Goal: Transaction & Acquisition: Purchase product/service

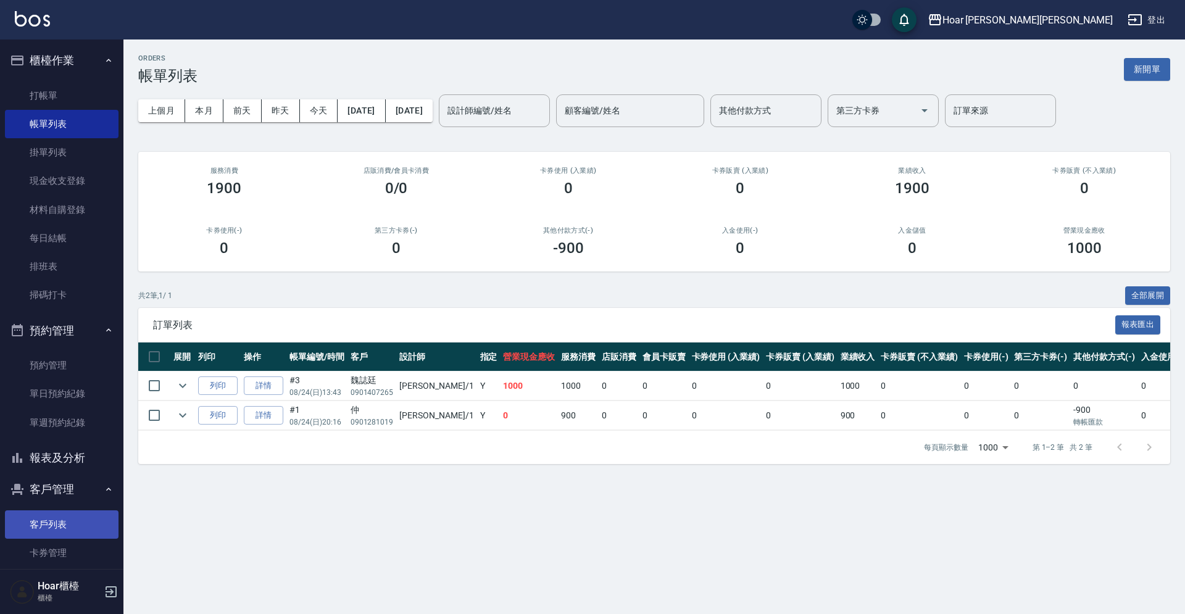
click at [46, 519] on link "客戶列表" at bounding box center [62, 524] width 114 height 28
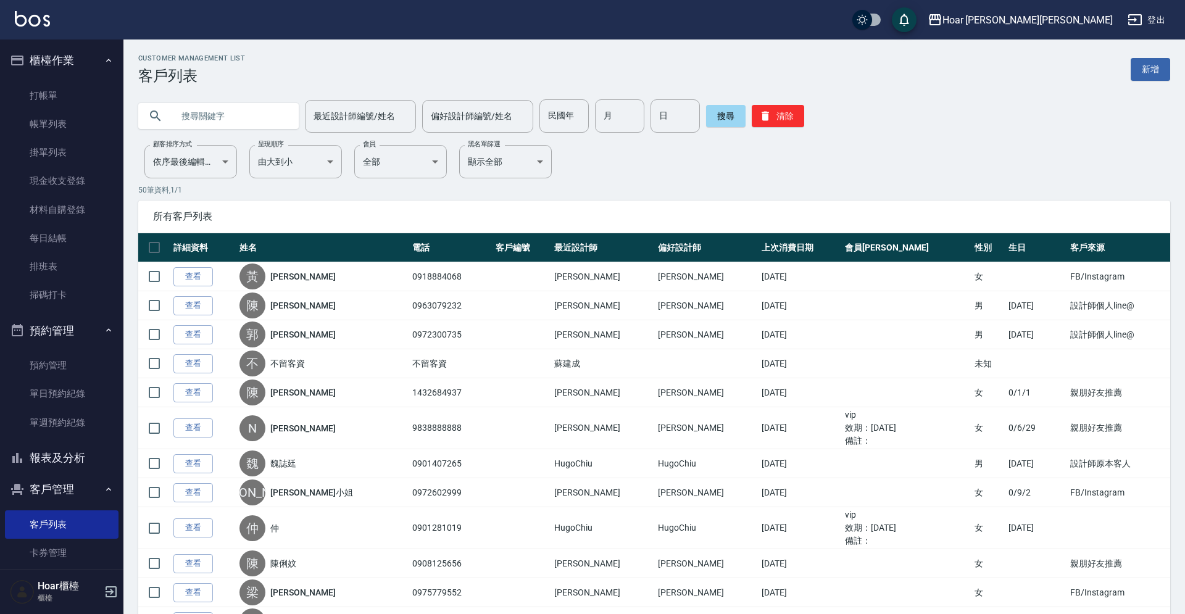
click at [229, 123] on input "text" at bounding box center [231, 115] width 116 height 33
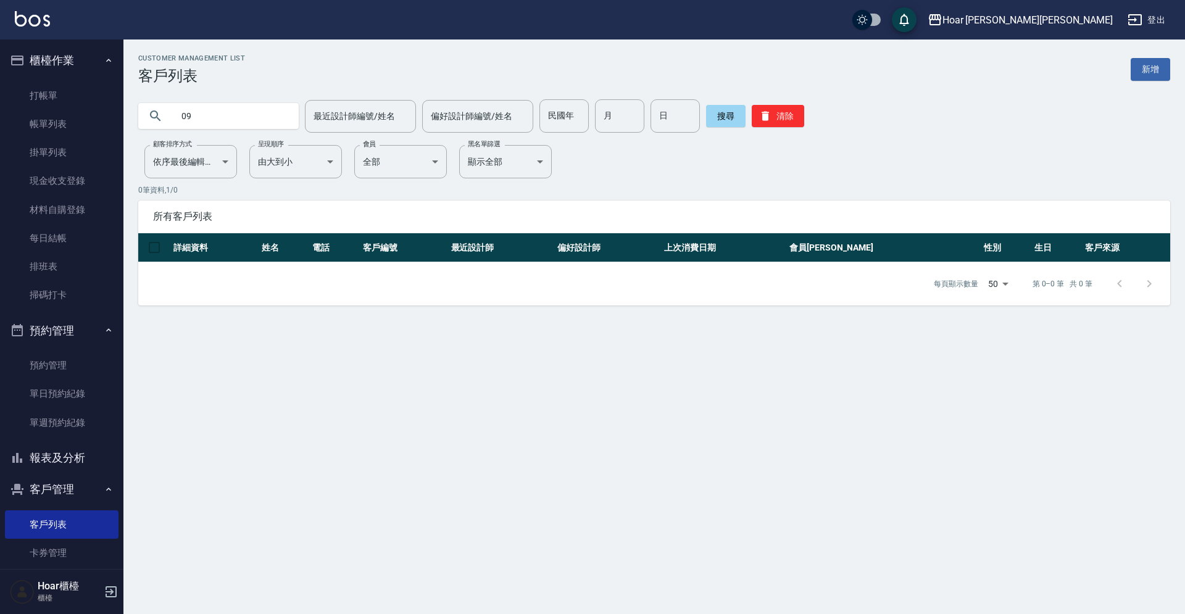
type input "0"
click at [739, 122] on button "搜尋" at bounding box center [725, 116] width 39 height 22
click at [210, 126] on input "林之" at bounding box center [231, 115] width 116 height 33
click at [732, 114] on button "搜尋" at bounding box center [725, 116] width 39 height 22
click at [241, 118] on input "林之" at bounding box center [231, 115] width 116 height 33
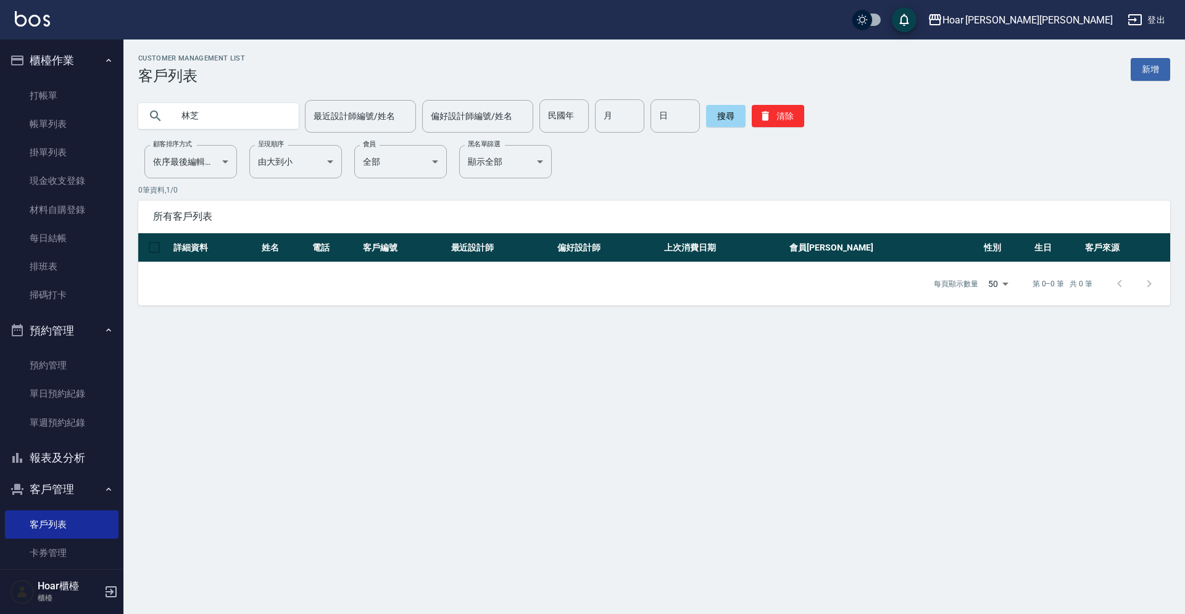
type input "林芝"
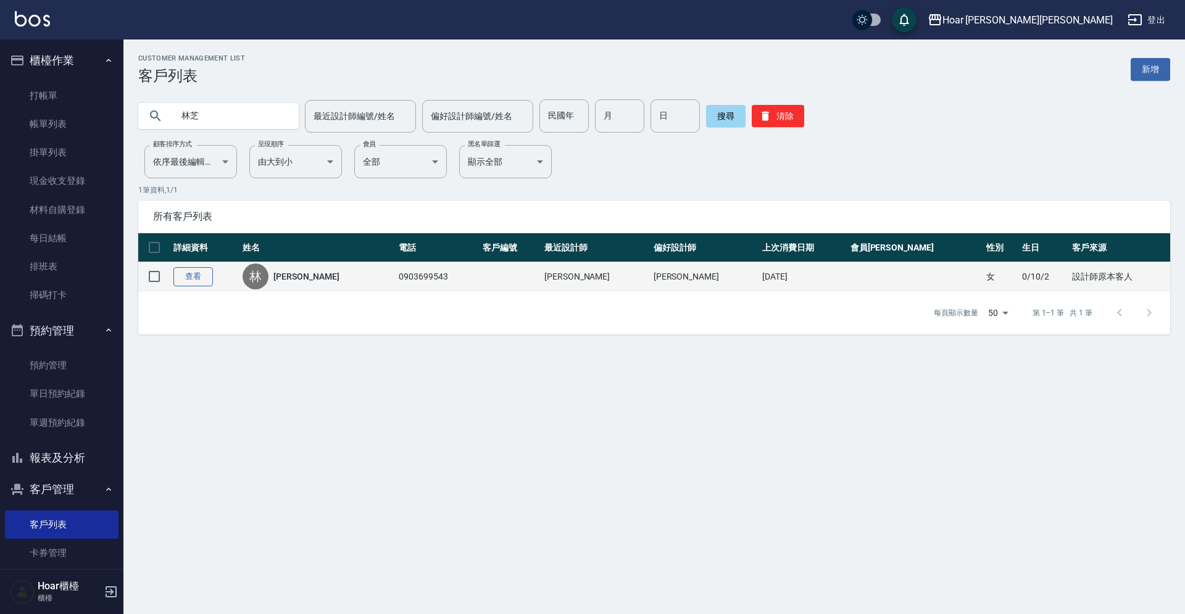
click at [205, 278] on link "查看" at bounding box center [192, 276] width 39 height 19
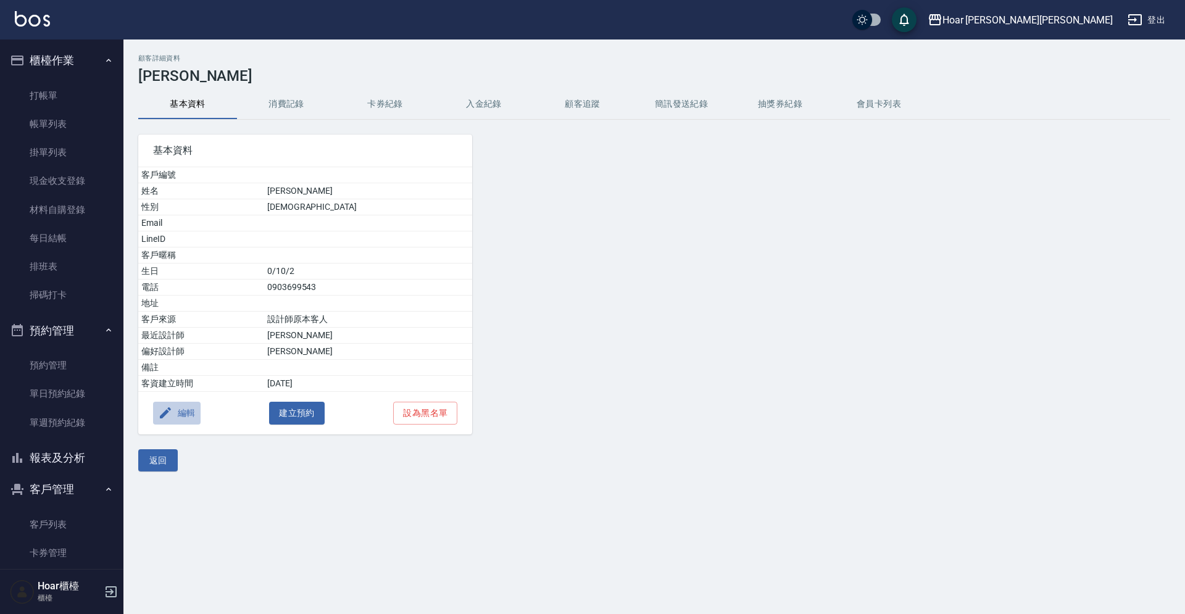
click at [163, 416] on icon "button" at bounding box center [165, 412] width 11 height 11
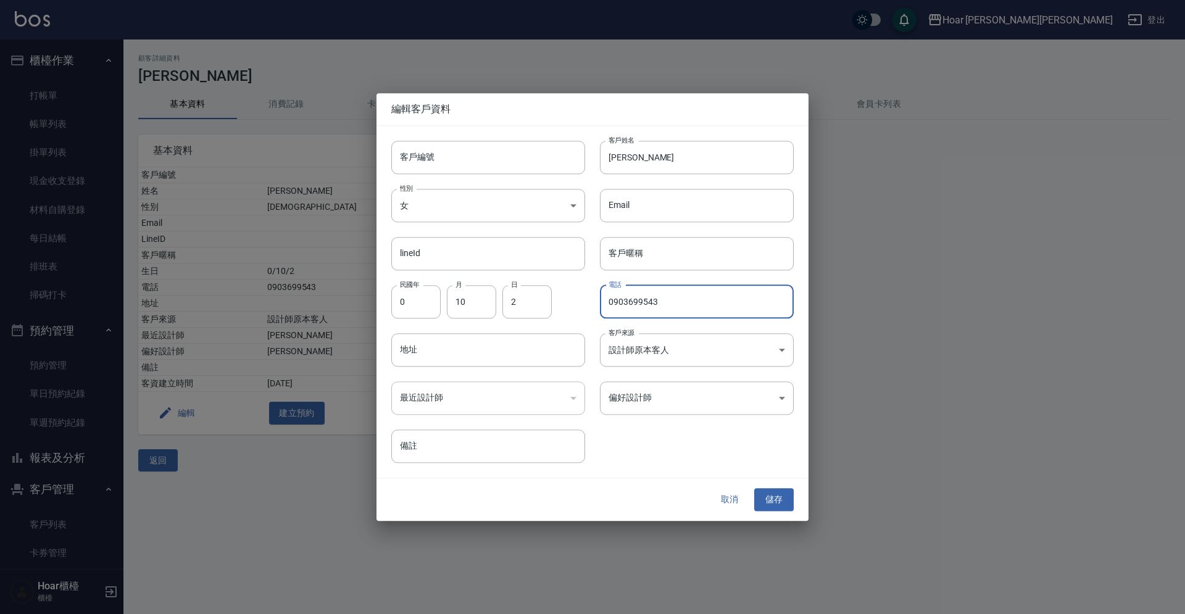
click at [629, 304] on input "0903699543" at bounding box center [697, 301] width 194 height 33
type input "0908699543"
click at [786, 507] on button "儲存" at bounding box center [773, 500] width 39 height 23
click at [1184, 218] on div at bounding box center [592, 307] width 1185 height 614
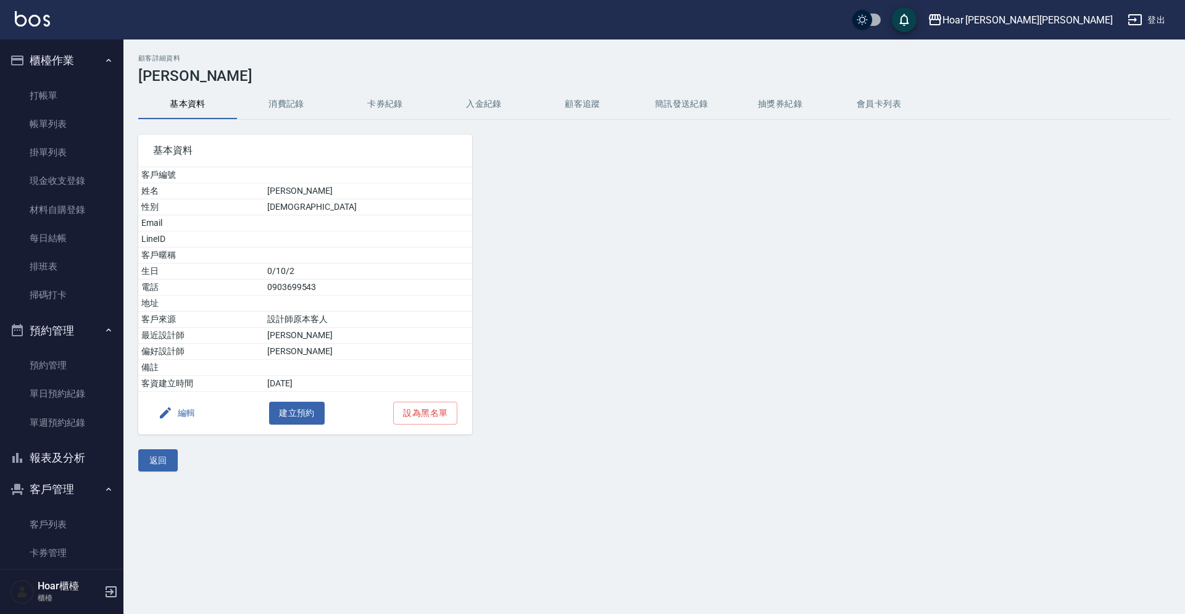
click at [305, 104] on button "消費記錄" at bounding box center [286, 104] width 99 height 30
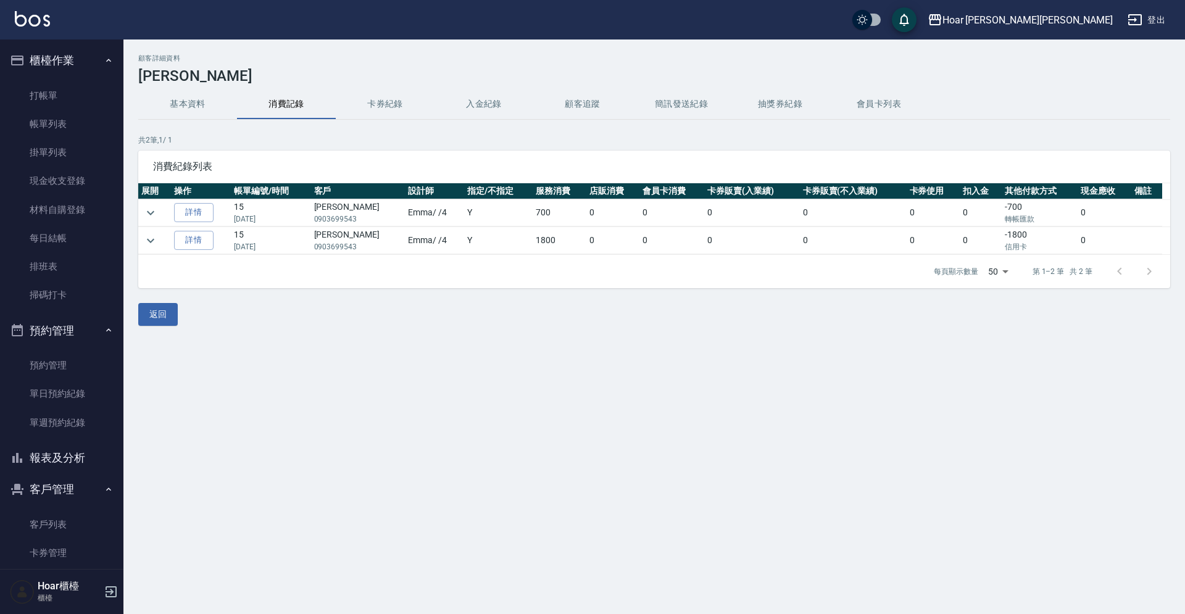
click at [647, 312] on div "返回" at bounding box center [654, 314] width 1032 height 23
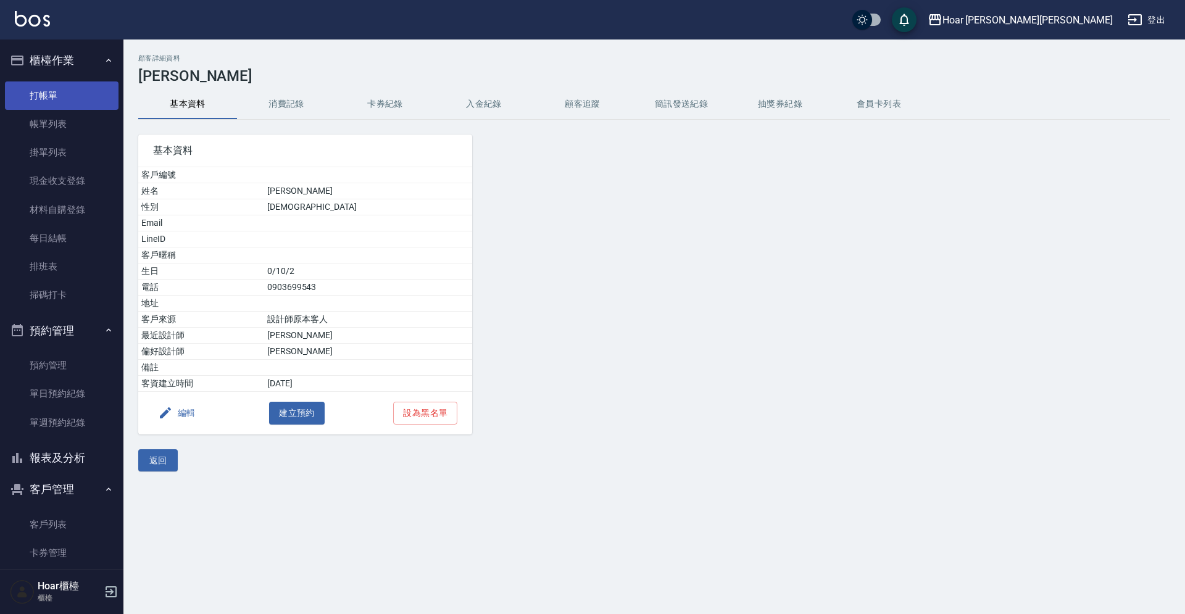
click at [58, 97] on link "打帳單" at bounding box center [62, 95] width 114 height 28
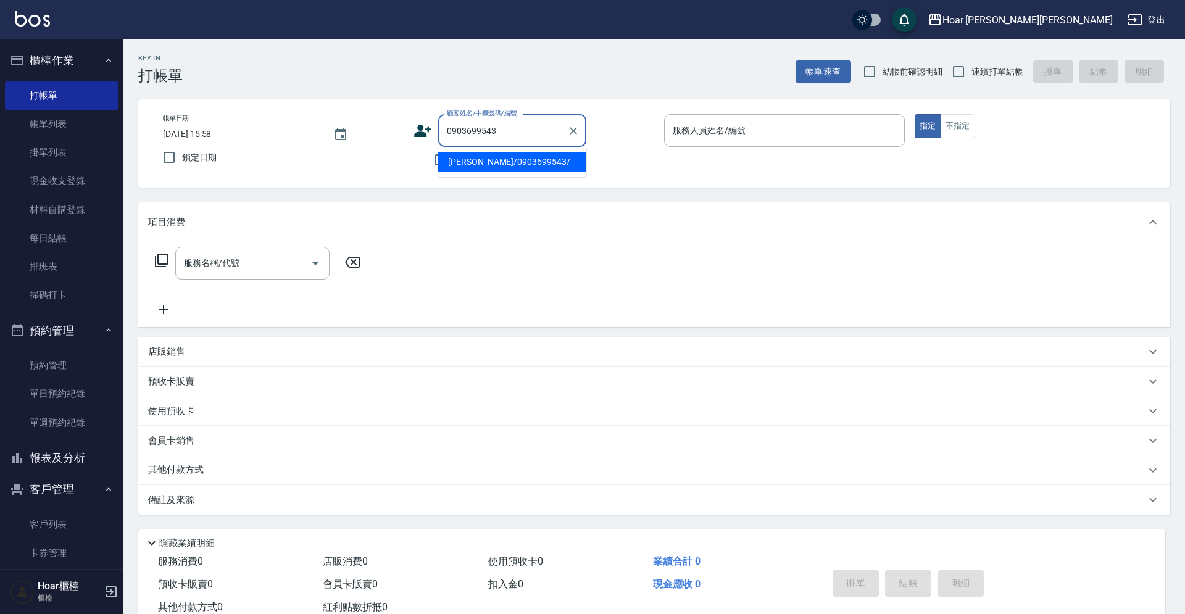
type input "[PERSON_NAME]/0903699543/"
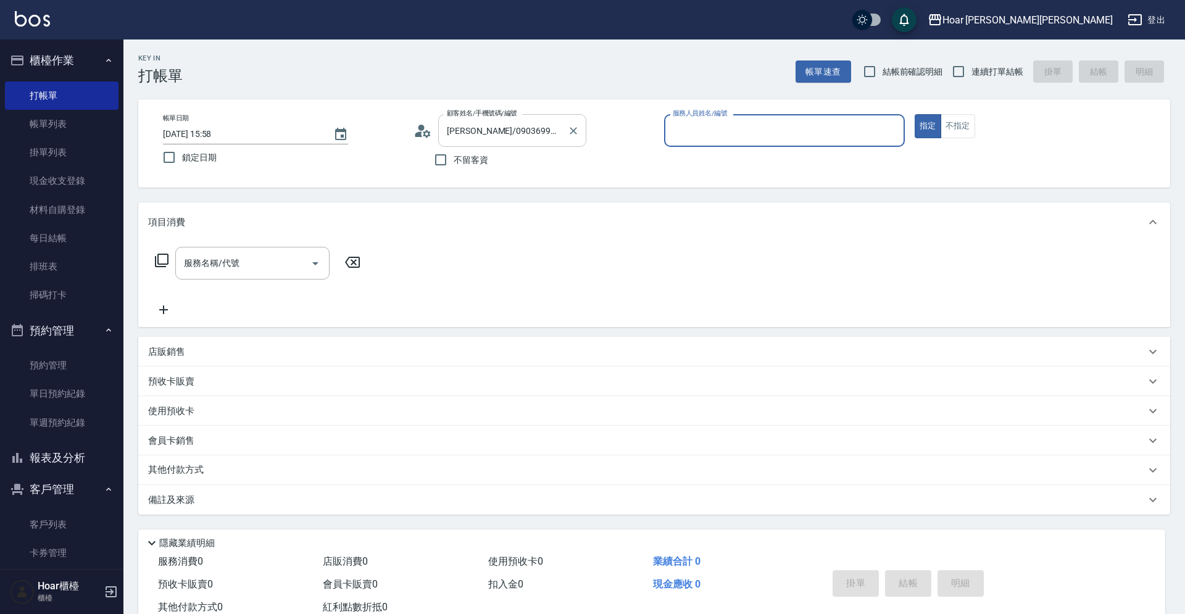
type input "Emma-4"
click at [252, 268] on input "服務名稱/代號" at bounding box center [243, 263] width 125 height 22
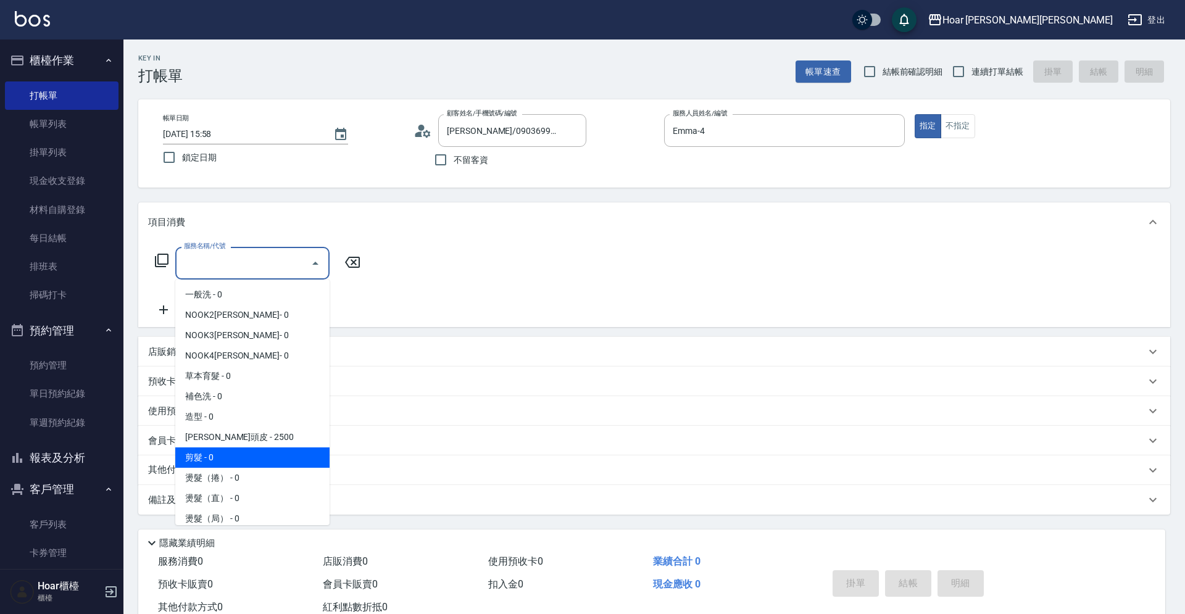
click at [245, 448] on span "剪髮 - 0" at bounding box center [252, 457] width 154 height 20
type input "剪髮(201)"
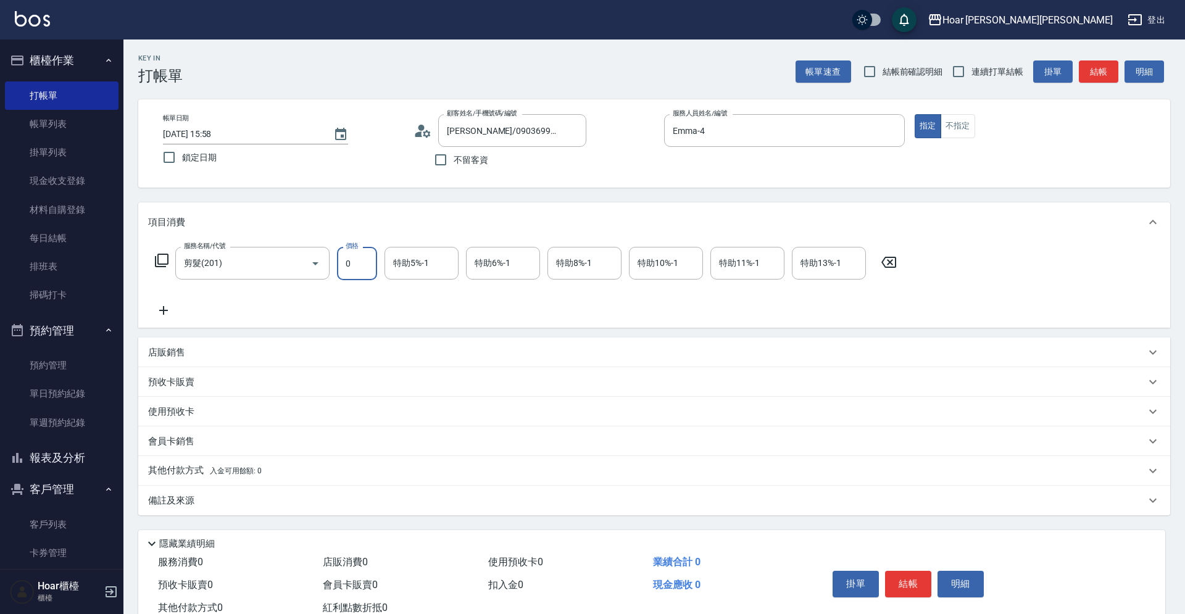
click at [349, 269] on input "0" at bounding box center [357, 263] width 40 height 33
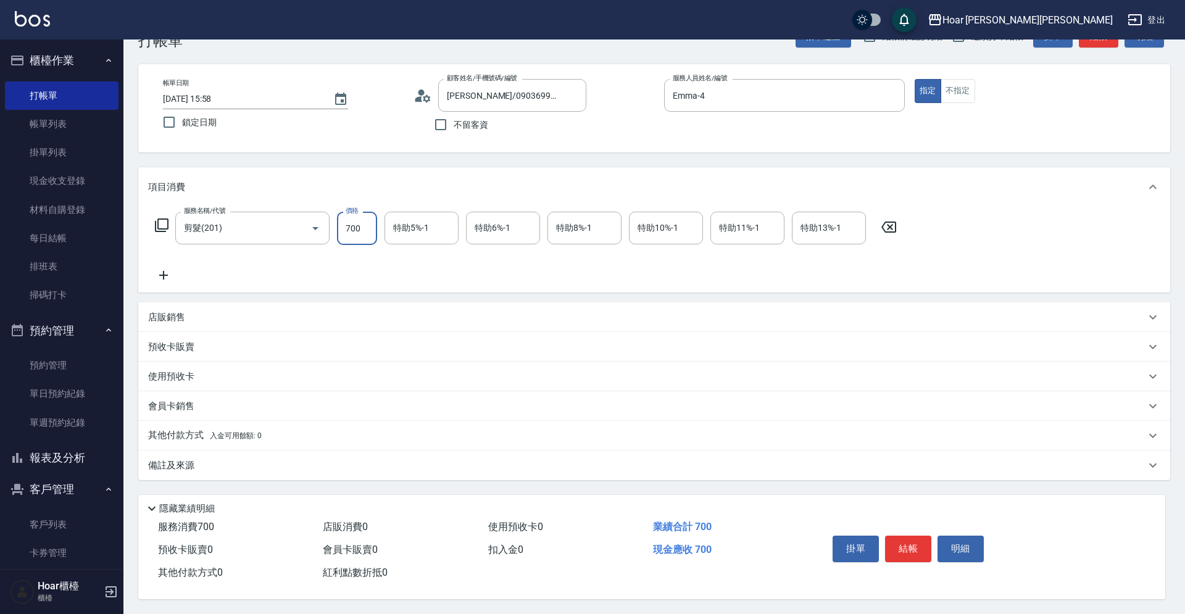
scroll to position [41, 0]
type input "700"
click at [914, 550] on button "結帳" at bounding box center [908, 549] width 46 height 26
